Goal: Information Seeking & Learning: Learn about a topic

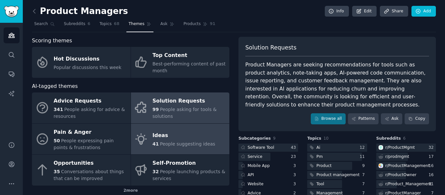
click at [176, 136] on div "Ideas" at bounding box center [183, 136] width 63 height 10
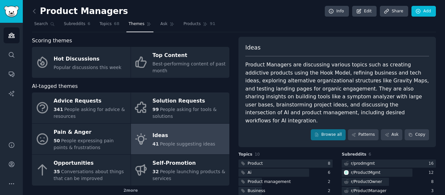
click at [34, 7] on link at bounding box center [36, 11] width 8 height 10
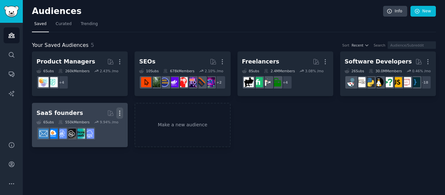
click at [119, 111] on icon "button" at bounding box center [119, 113] width 7 height 7
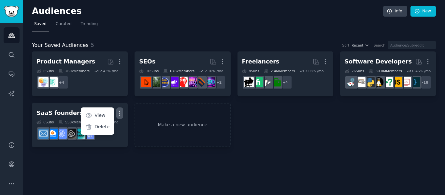
click at [303, 114] on div "Product Managers More 6 Sub s 260k Members 2.43 % /mo + 4 SEOs More 10 Sub s 67…" at bounding box center [234, 99] width 404 height 96
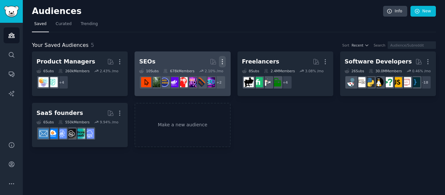
click at [223, 58] on icon "button" at bounding box center [222, 61] width 7 height 7
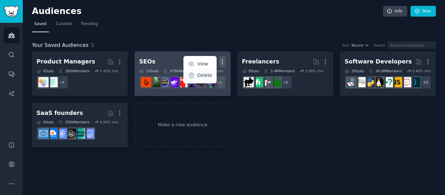
click at [209, 75] on p "Delete" at bounding box center [204, 75] width 15 height 7
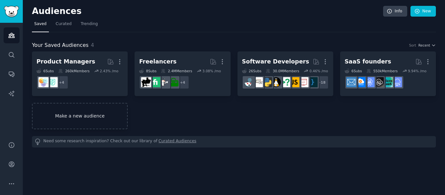
click at [79, 113] on link "Make a new audience" at bounding box center [80, 116] width 96 height 26
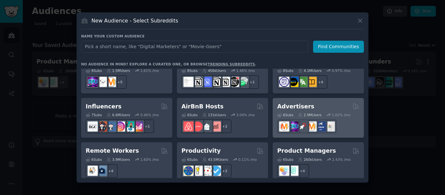
scroll to position [456, 0]
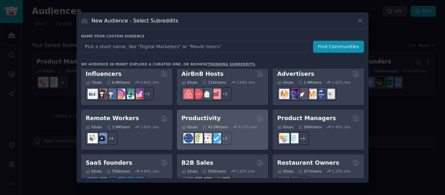
click at [255, 132] on div "+ 2" at bounding box center [222, 139] width 82 height 14
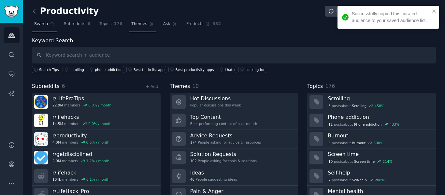
click at [131, 21] on span "Themes" at bounding box center [139, 24] width 16 height 6
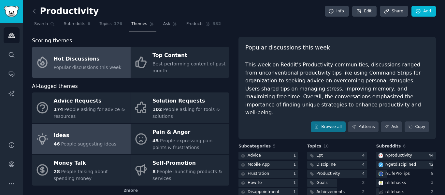
click at [105, 144] on span "People suggesting ideas" at bounding box center [88, 143] width 55 height 5
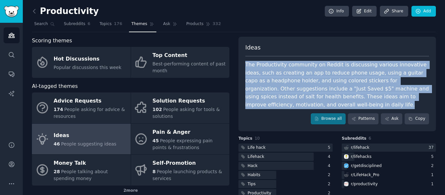
drag, startPoint x: 312, startPoint y: 105, endPoint x: 245, endPoint y: 63, distance: 78.9
click at [245, 63] on div "The Productivity community on Reddit is discussing various innovative ideas, su…" at bounding box center [337, 85] width 184 height 48
copy div "The Productivity community on Reddit is discussing various innovative ideas, su…"
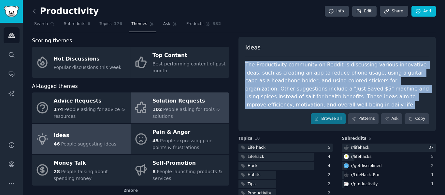
click at [185, 101] on div "Solution Requests" at bounding box center [189, 101] width 74 height 10
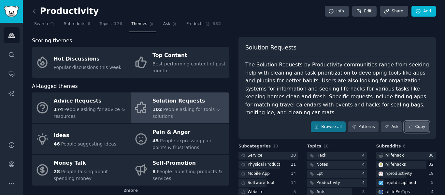
click at [419, 121] on button "Copy" at bounding box center [416, 126] width 24 height 11
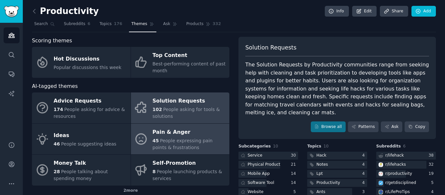
click at [145, 141] on icon at bounding box center [141, 139] width 14 height 14
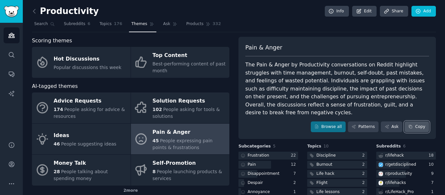
click at [418, 121] on button "Copy" at bounding box center [416, 126] width 24 height 11
click at [35, 10] on icon at bounding box center [34, 11] width 7 height 7
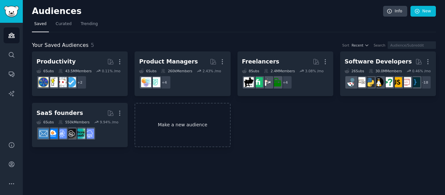
click at [218, 135] on link "Make a new audience" at bounding box center [182, 125] width 96 height 45
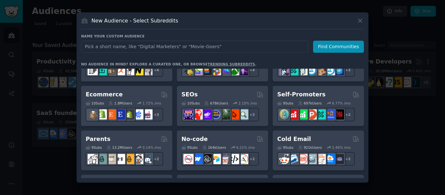
scroll to position [260, 0]
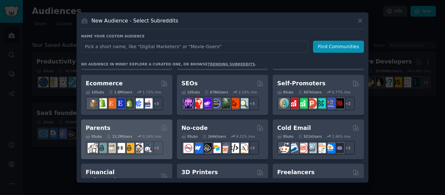
click at [135, 124] on div "Parents" at bounding box center [127, 128] width 82 height 8
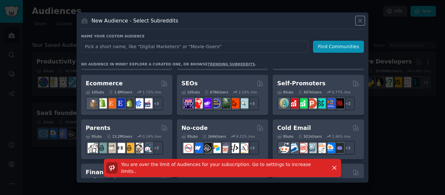
click at [361, 18] on icon at bounding box center [360, 20] width 7 height 7
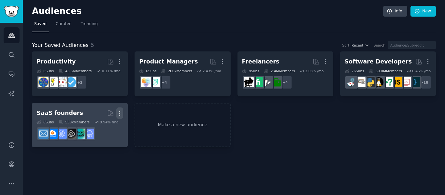
click at [122, 112] on icon "button" at bounding box center [119, 113] width 7 height 7
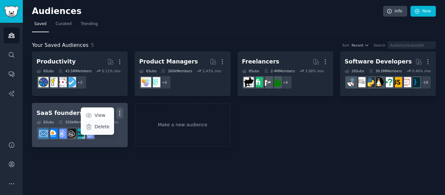
click at [96, 126] on p "Delete" at bounding box center [101, 126] width 15 height 7
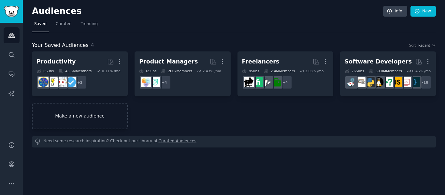
click at [73, 111] on link "Make a new audience" at bounding box center [80, 116] width 96 height 26
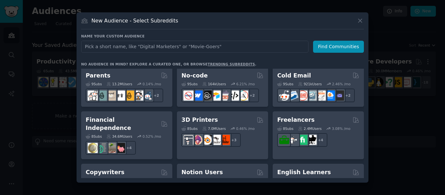
scroll to position [248, 0]
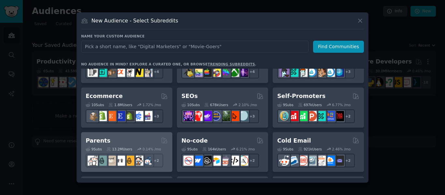
click at [131, 140] on div "Parents" at bounding box center [127, 141] width 82 height 8
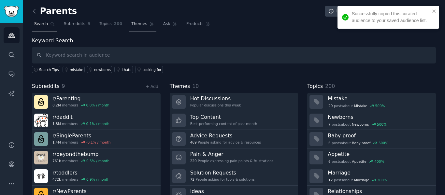
click at [138, 23] on span "Themes" at bounding box center [139, 24] width 16 height 6
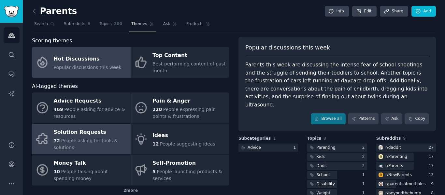
click at [118, 138] on div "72 People asking for tools & solutions" at bounding box center [91, 144] width 74 height 14
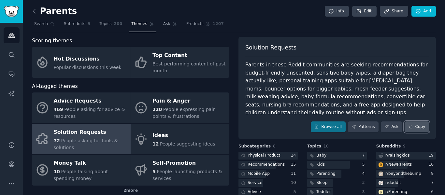
click at [424, 121] on button "Copy" at bounding box center [416, 126] width 24 height 11
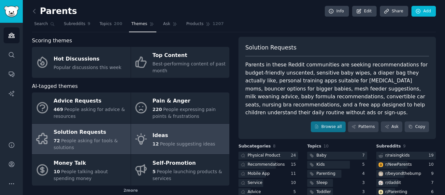
click at [194, 140] on div "Ideas" at bounding box center [183, 136] width 63 height 10
